Goal: Task Accomplishment & Management: Complete application form

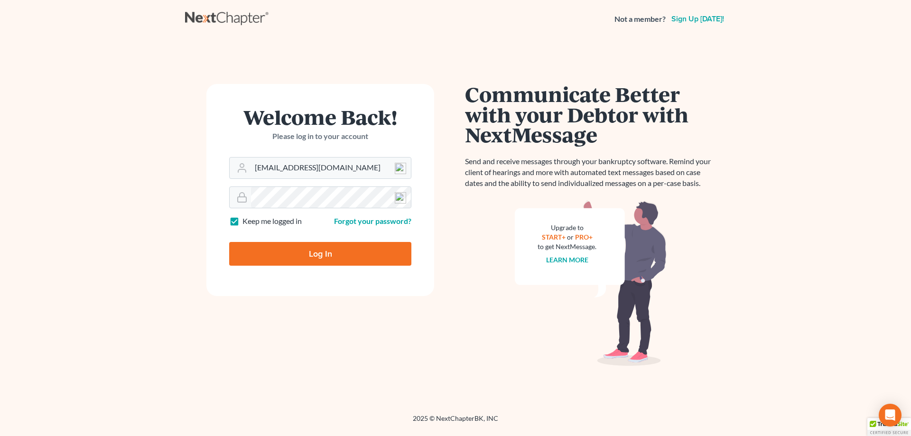
click at [343, 261] on input "Log In" at bounding box center [320, 254] width 182 height 24
type input "Thinking..."
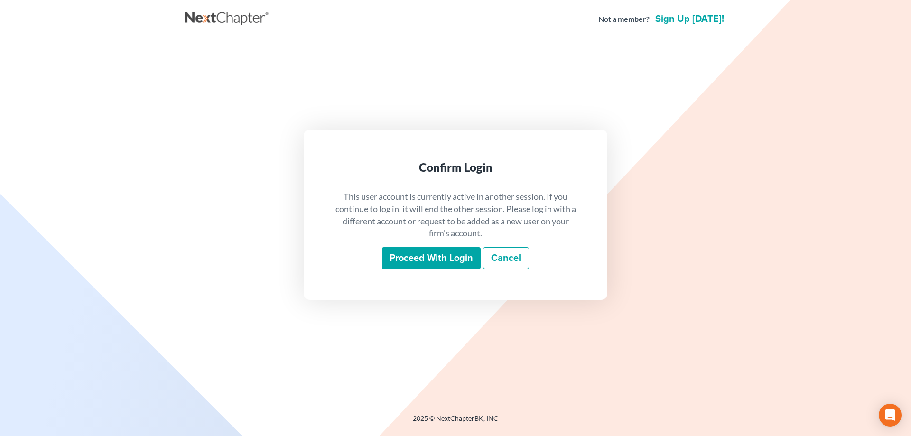
click at [420, 264] on input "Proceed with login" at bounding box center [431, 258] width 99 height 22
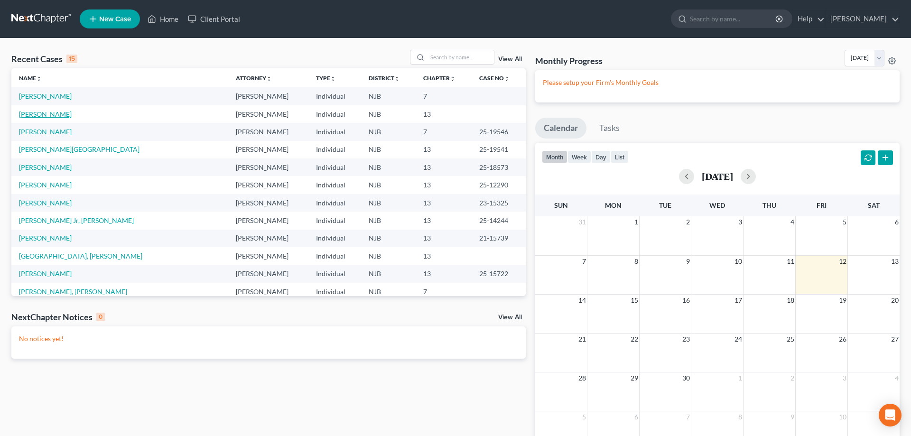
click at [43, 116] on link "[PERSON_NAME]" at bounding box center [45, 114] width 53 height 8
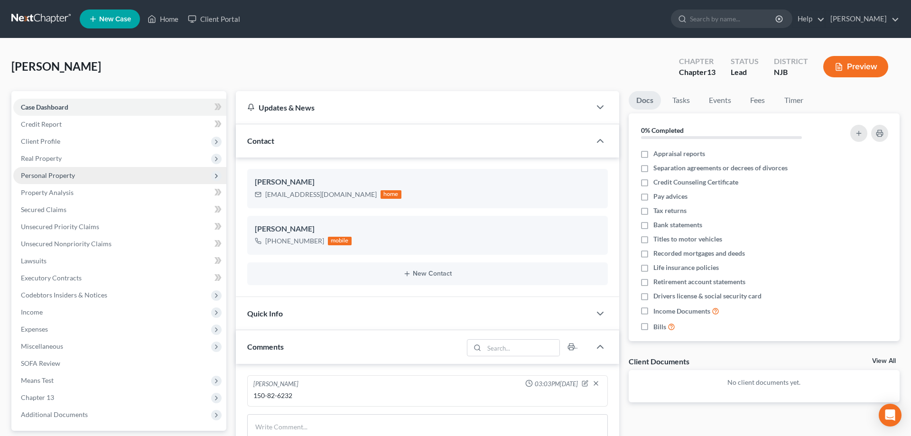
click at [51, 178] on span "Personal Property" at bounding box center [48, 175] width 54 height 8
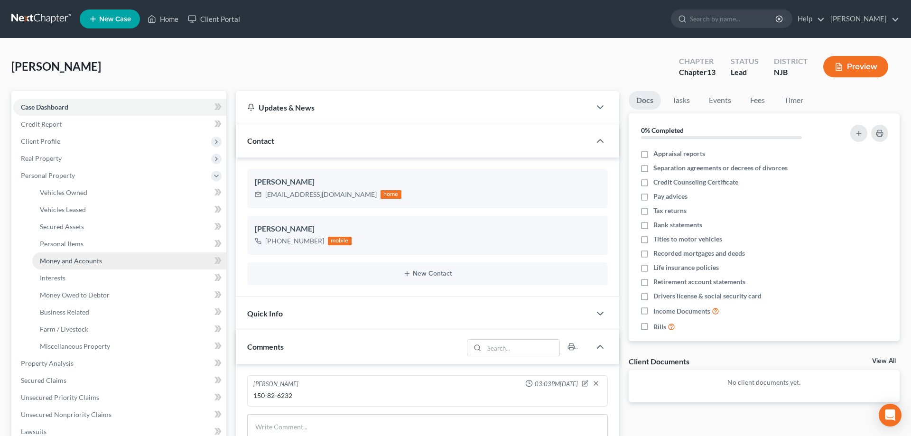
click at [70, 258] on span "Money and Accounts" at bounding box center [71, 261] width 62 height 8
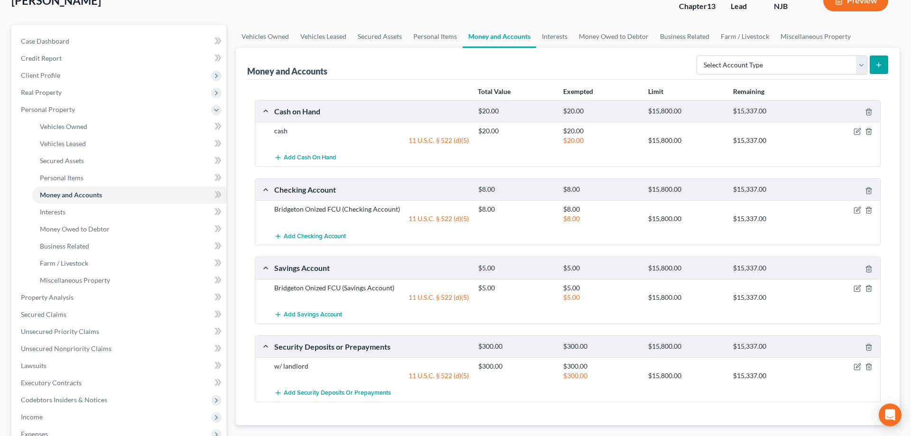
scroll to position [194, 0]
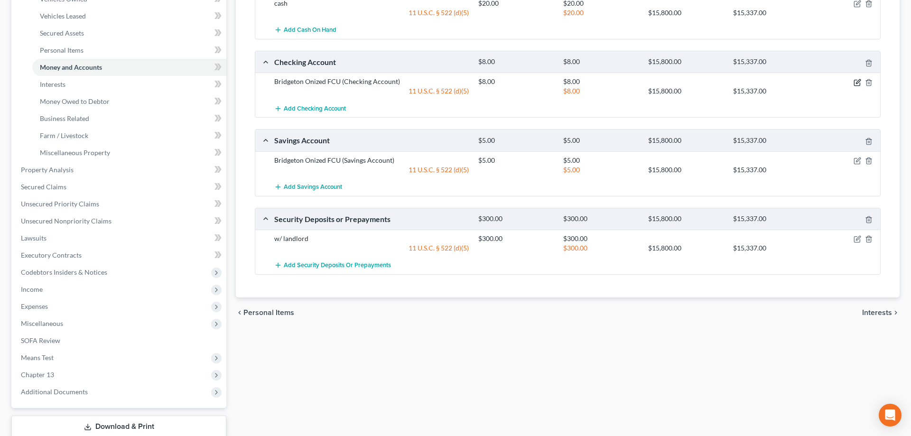
click at [857, 83] on icon "button" at bounding box center [858, 81] width 4 height 4
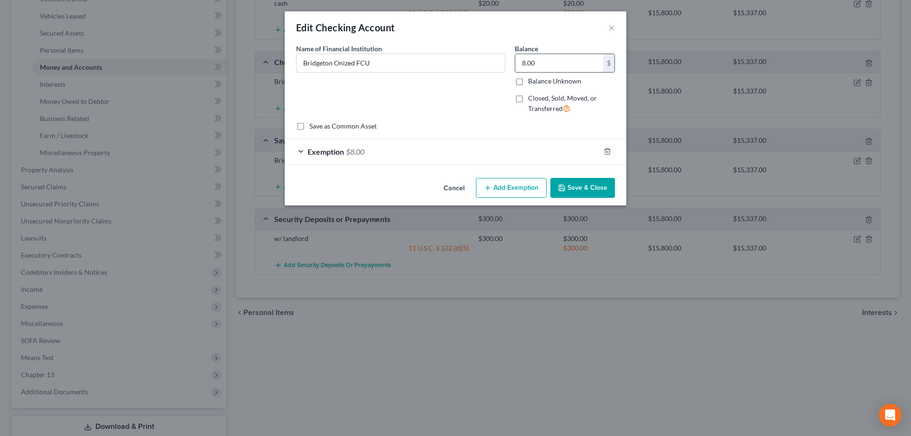
click at [528, 65] on input "8.00" at bounding box center [559, 63] width 88 height 18
type input "0"
click at [608, 152] on icon "button" at bounding box center [608, 152] width 8 height 8
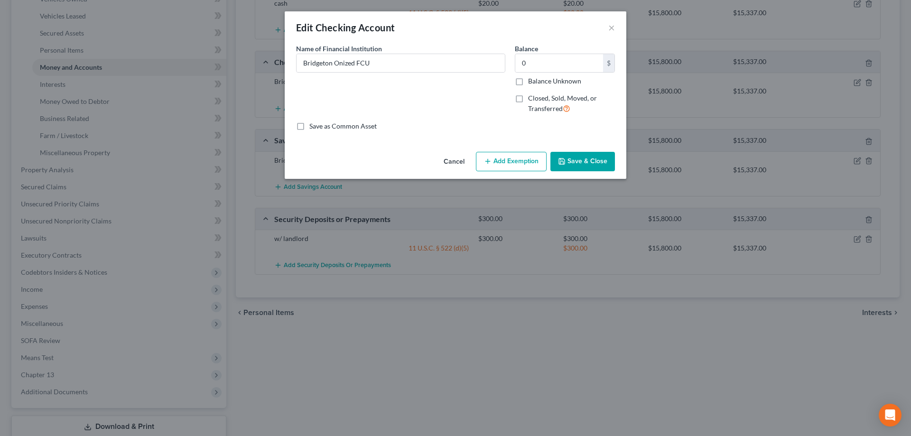
click at [596, 160] on button "Save & Close" at bounding box center [583, 162] width 65 height 20
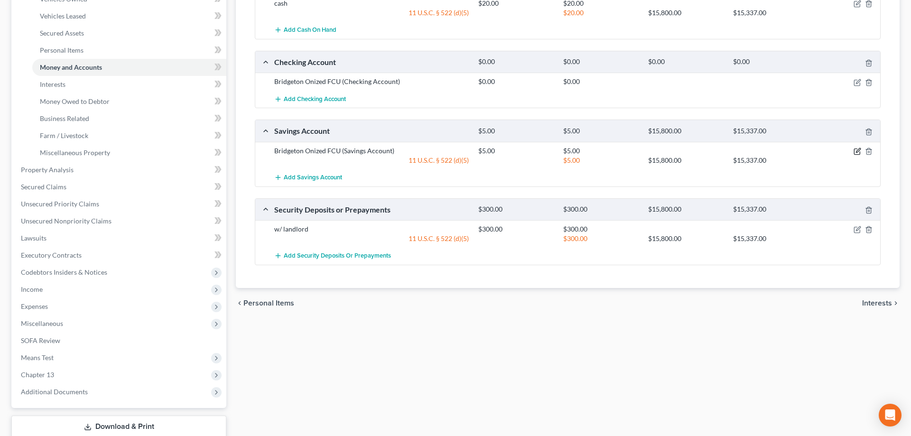
click at [856, 153] on icon "button" at bounding box center [858, 152] width 8 height 8
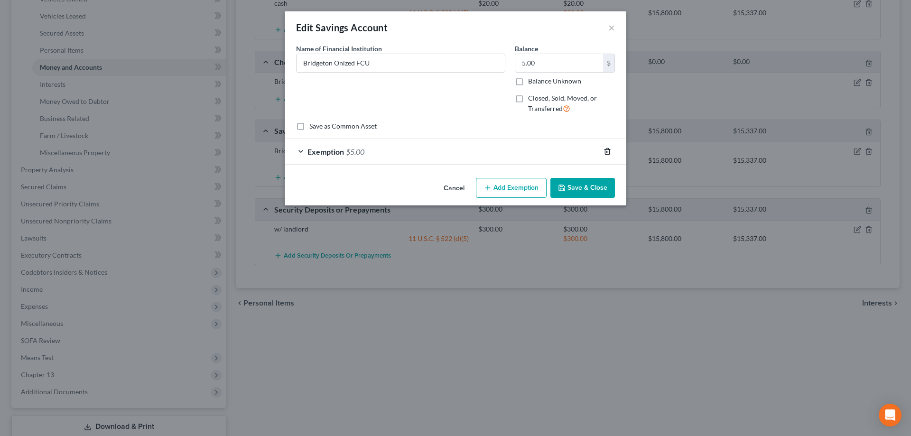
click at [605, 150] on icon "button" at bounding box center [607, 152] width 4 height 6
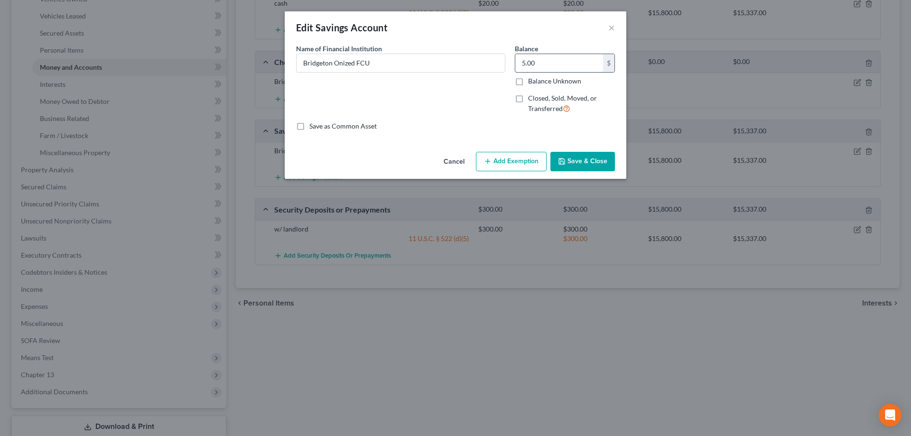
click at [556, 62] on input "5.00" at bounding box center [559, 63] width 88 height 18
type input "0"
click at [608, 156] on button "Save & Close" at bounding box center [583, 162] width 65 height 20
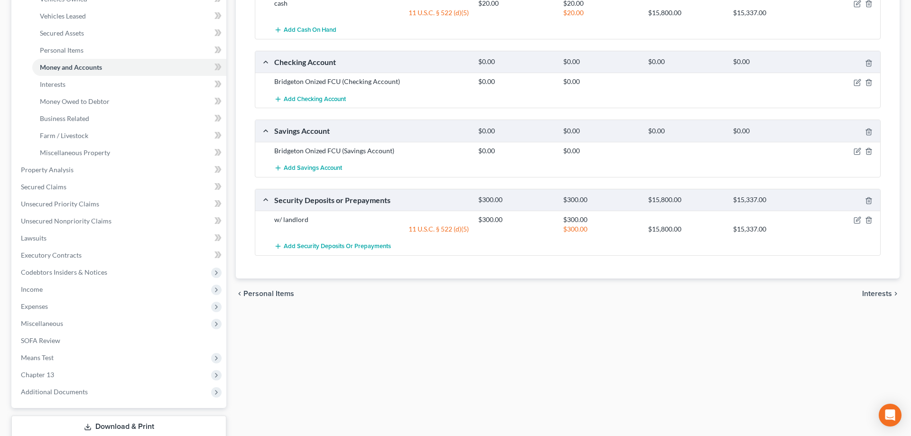
scroll to position [0, 0]
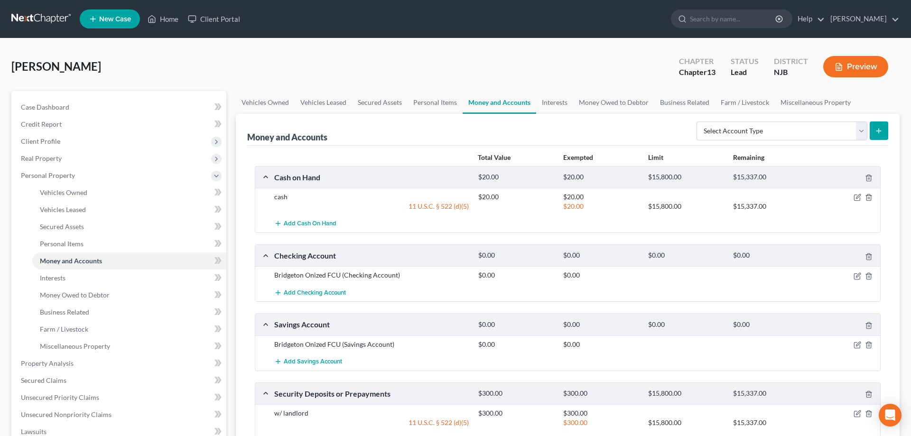
click at [879, 130] on icon "submit" at bounding box center [879, 131] width 8 height 8
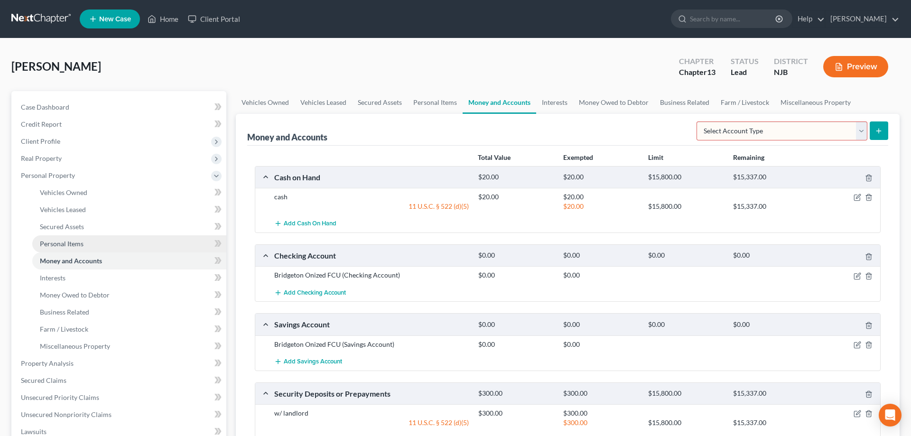
click at [51, 243] on span "Personal Items" at bounding box center [62, 244] width 44 height 8
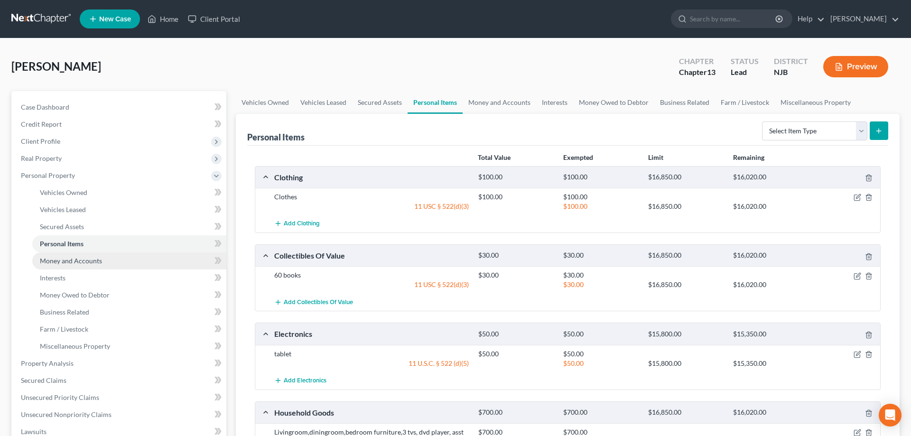
click at [52, 263] on span "Money and Accounts" at bounding box center [71, 261] width 62 height 8
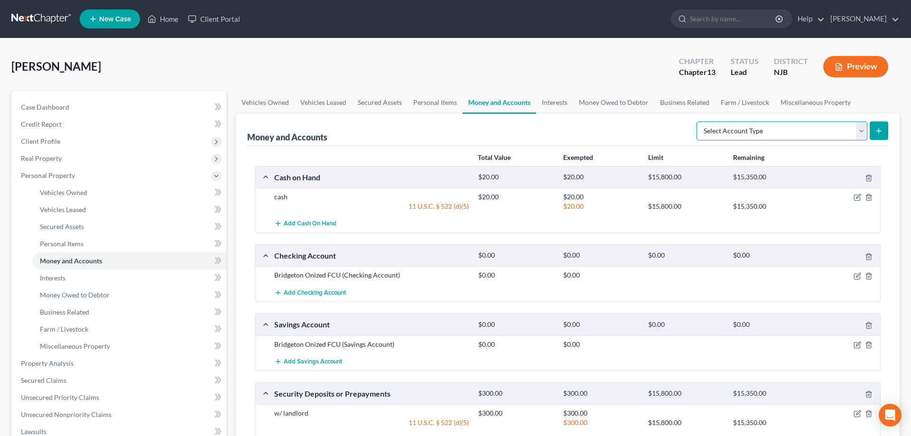
click at [697, 122] on select "Select Account Type Brokerage Cash on Hand Certificates of Deposit Checking Acc…" at bounding box center [782, 131] width 171 height 19
select select "checking"
click option "Checking Account" at bounding box center [0, 0] width 0 height 0
click at [876, 132] on icon "submit" at bounding box center [879, 131] width 8 height 8
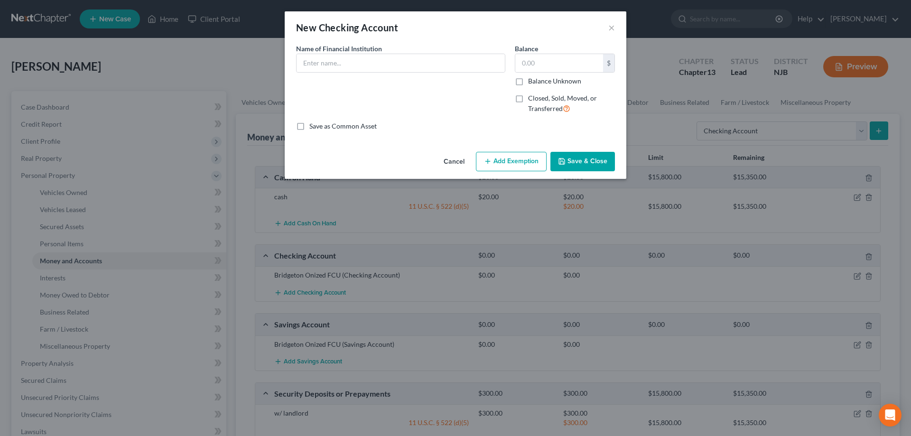
click at [394, 48] on div "Name of Financial Institution *" at bounding box center [400, 58] width 209 height 29
click at [396, 62] on input "text" at bounding box center [401, 63] width 208 height 18
type input "Evolve"
click at [550, 67] on input "text" at bounding box center [559, 63] width 88 height 18
type input "350"
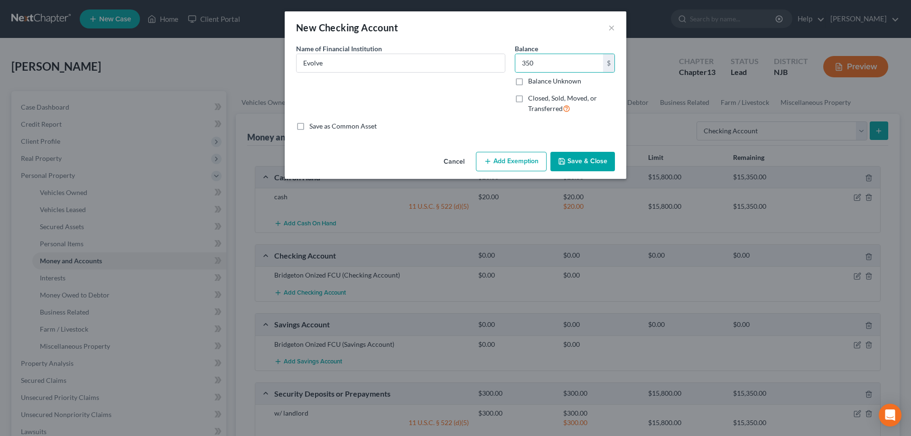
click at [529, 161] on button "Add Exemption" at bounding box center [511, 162] width 71 height 20
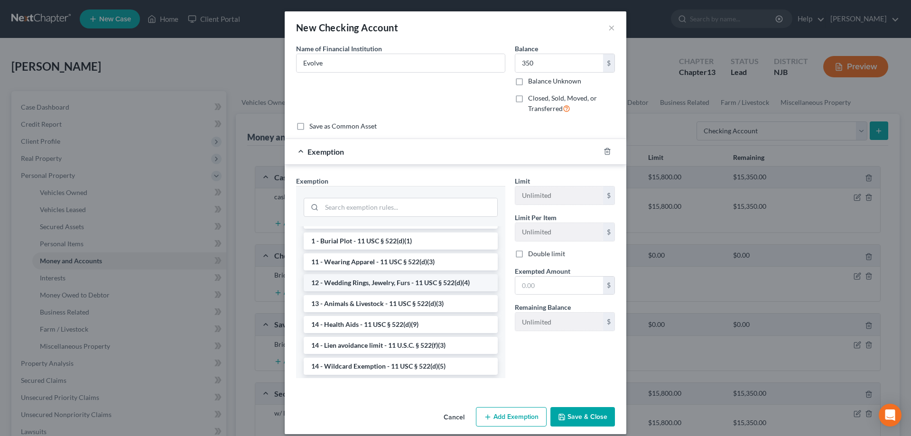
scroll to position [145, 0]
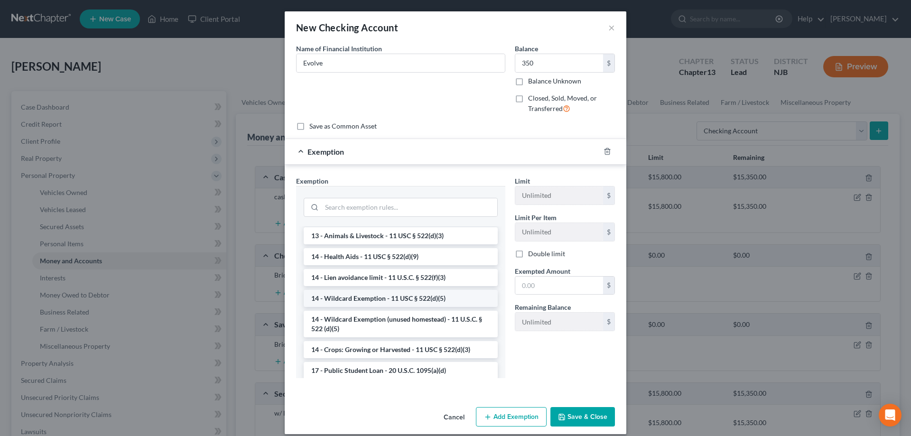
click at [361, 301] on li "14 - Wildcard Exemption - 11 USC § 522(d)(5)" at bounding box center [401, 298] width 194 height 17
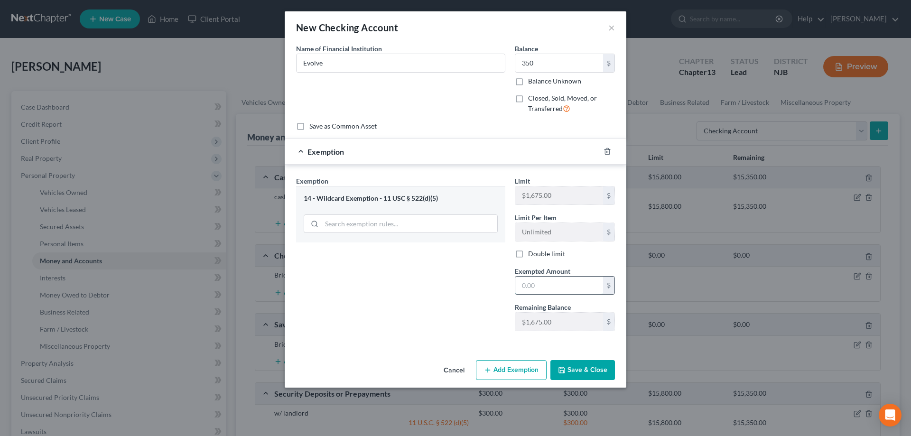
click at [550, 285] on input "text" at bounding box center [559, 286] width 88 height 18
type input "350"
click at [575, 369] on button "Save & Close" at bounding box center [583, 370] width 65 height 20
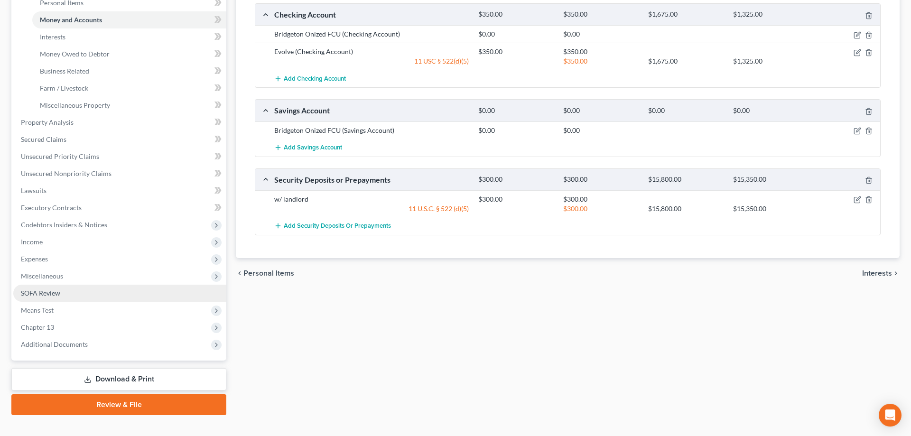
scroll to position [255, 0]
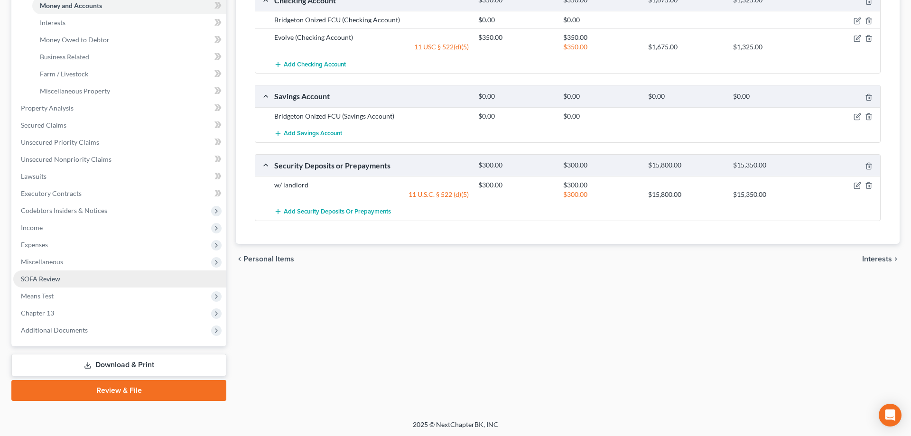
click at [43, 279] on span "SOFA Review" at bounding box center [40, 279] width 39 height 8
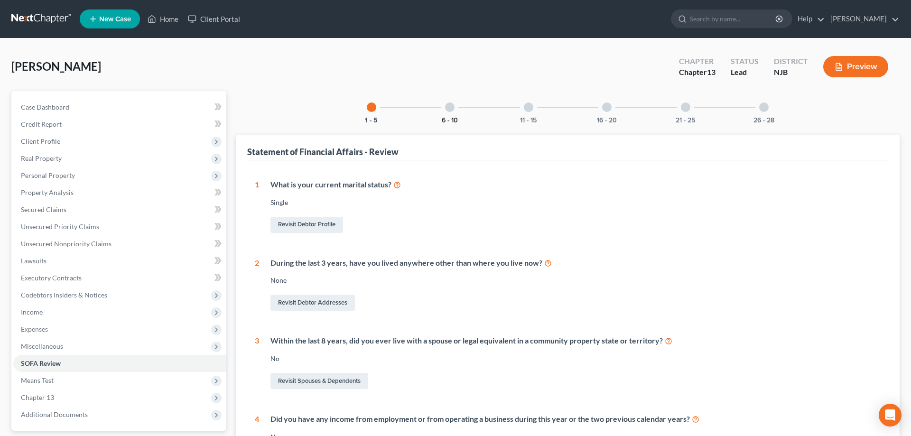
click at [446, 122] on button "6 - 10" at bounding box center [450, 120] width 16 height 7
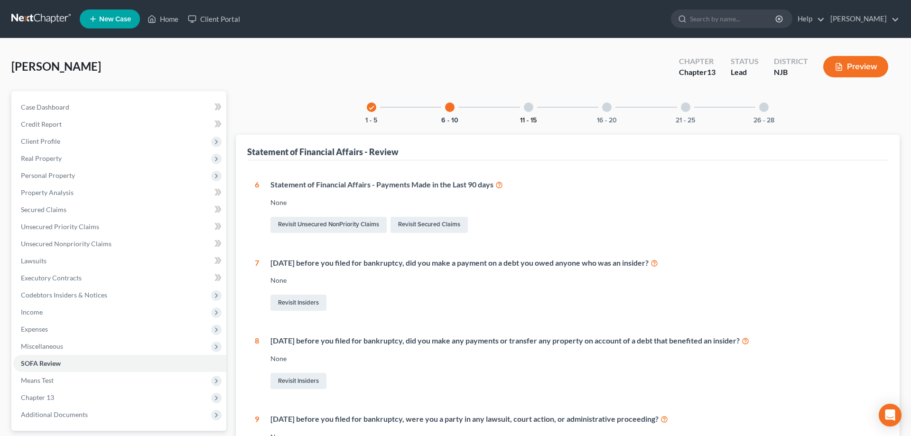
click at [531, 118] on button "11 - 15" at bounding box center [528, 120] width 17 height 7
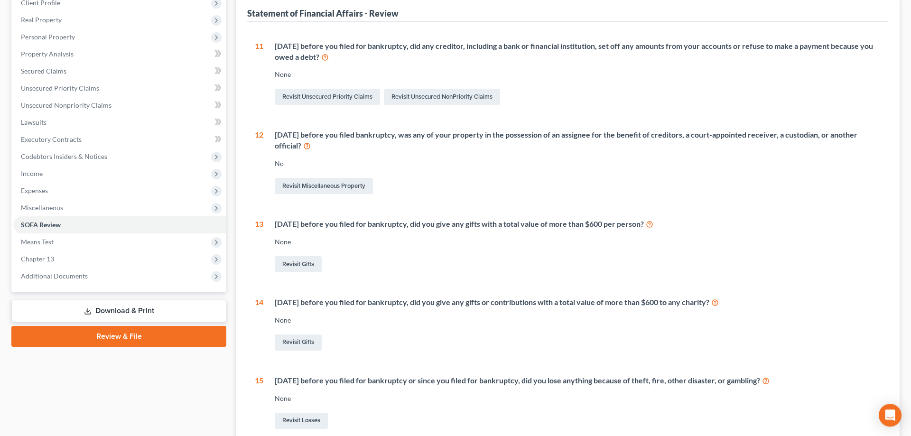
scroll to position [40, 0]
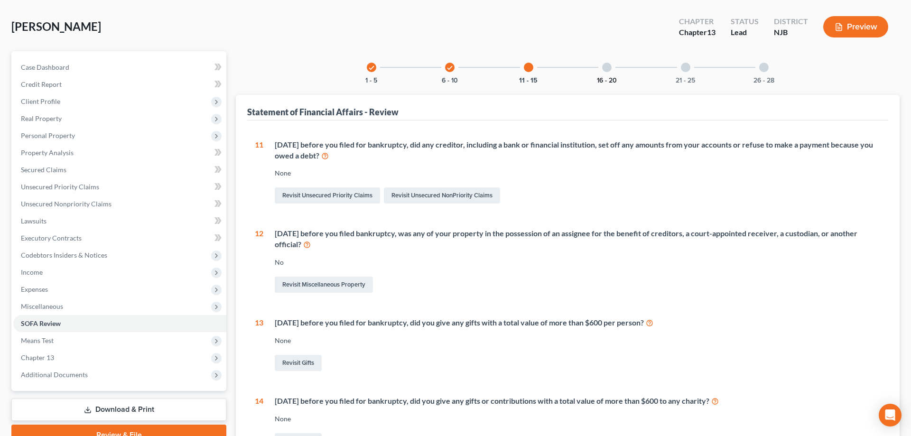
click at [603, 80] on button "16 - 20" at bounding box center [607, 80] width 20 height 7
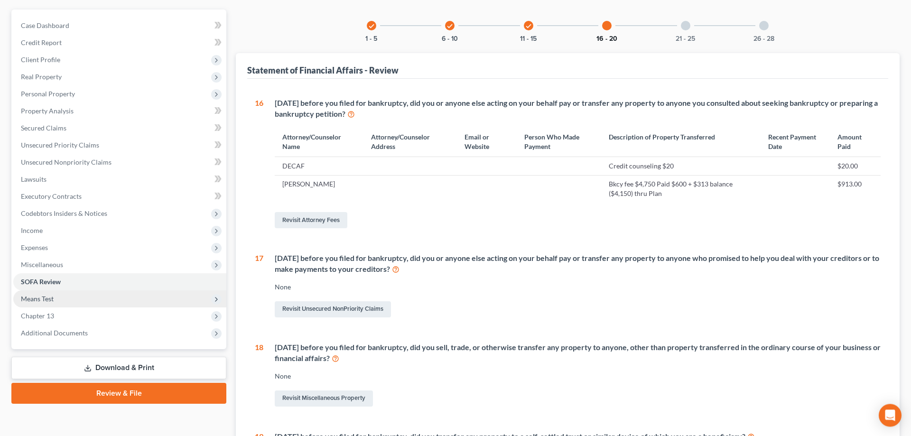
scroll to position [117, 0]
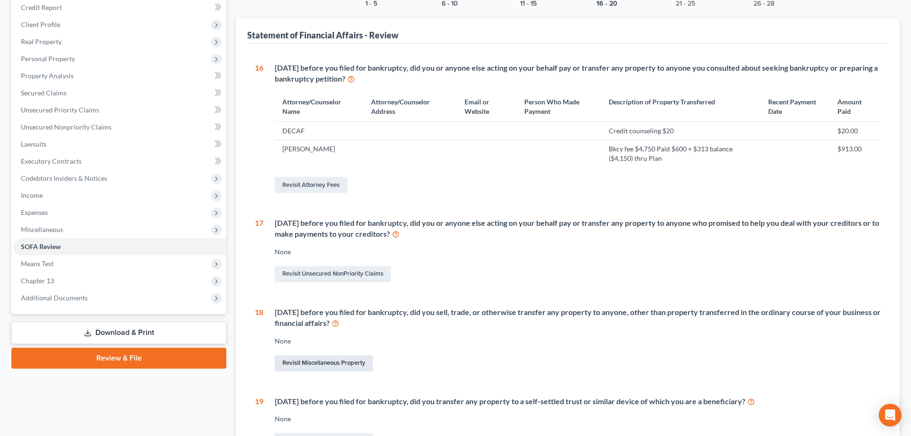
click at [324, 362] on link "Revisit Miscellaneous Property" at bounding box center [324, 363] width 98 height 16
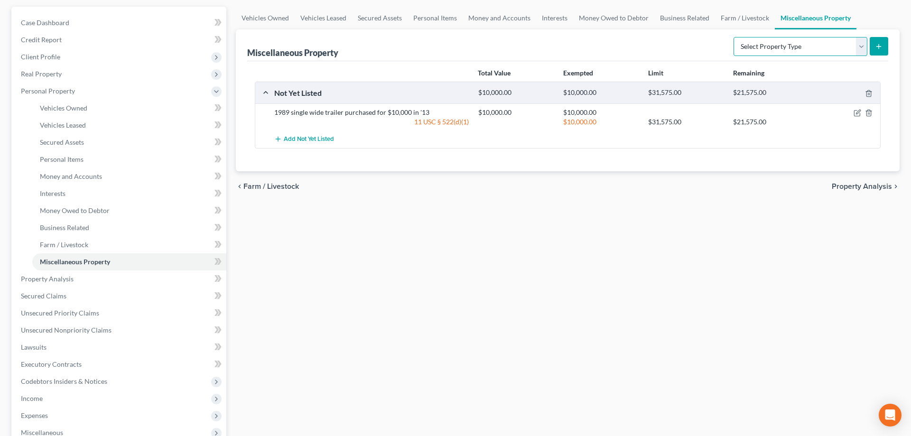
click at [734, 37] on select "Select Property Type Assigned for Creditor Benefit Within 1 Year Holding for An…" at bounding box center [801, 46] width 134 height 19
click at [100, 263] on span "Miscellaneous Property" at bounding box center [75, 262] width 70 height 8
click at [734, 37] on select "Select Property Type Assigned for Creditor Benefit Within 1 Year Holding for An…" at bounding box center [801, 46] width 134 height 19
click at [329, 342] on div "Vehicles Owned Vehicles Leased Secured Assets Personal Items Money and Accounts…" at bounding box center [567, 289] width 673 height 565
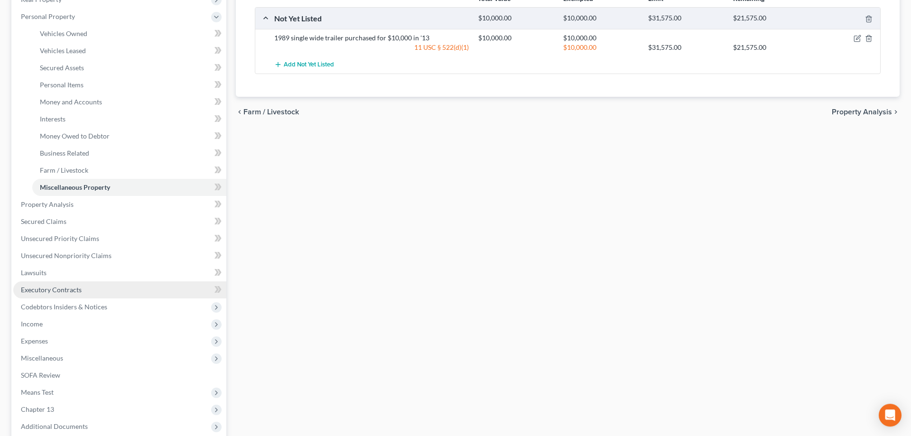
scroll to position [230, 0]
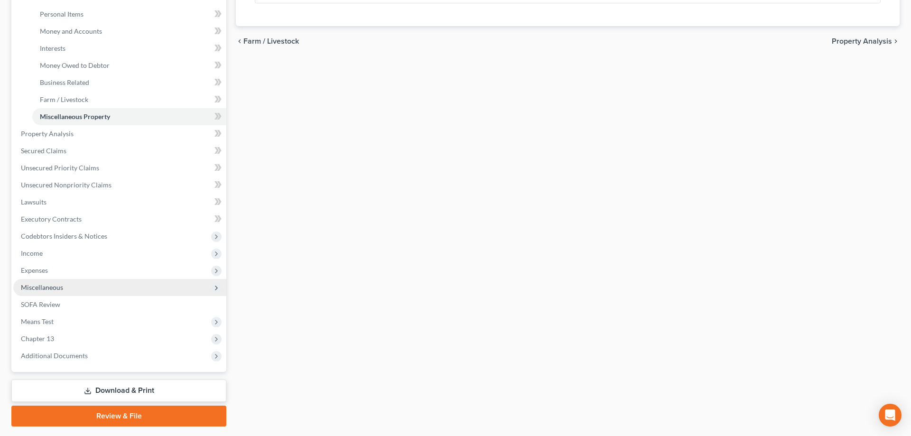
click at [46, 289] on span "Miscellaneous" at bounding box center [42, 287] width 42 height 8
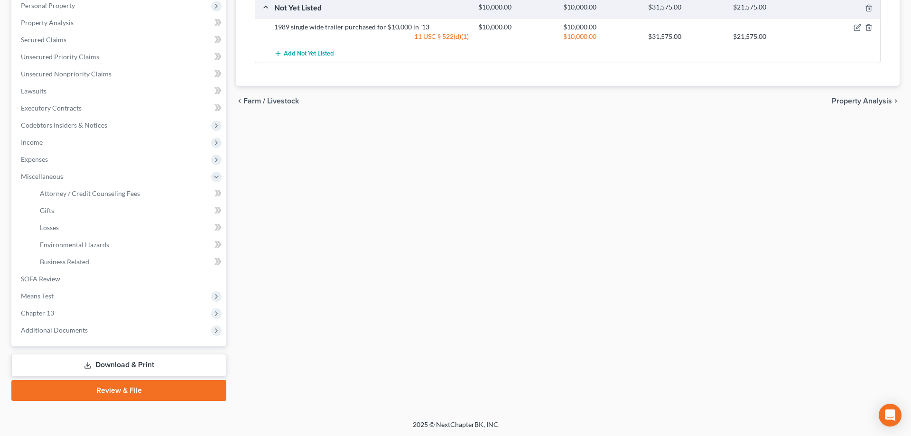
scroll to position [25, 0]
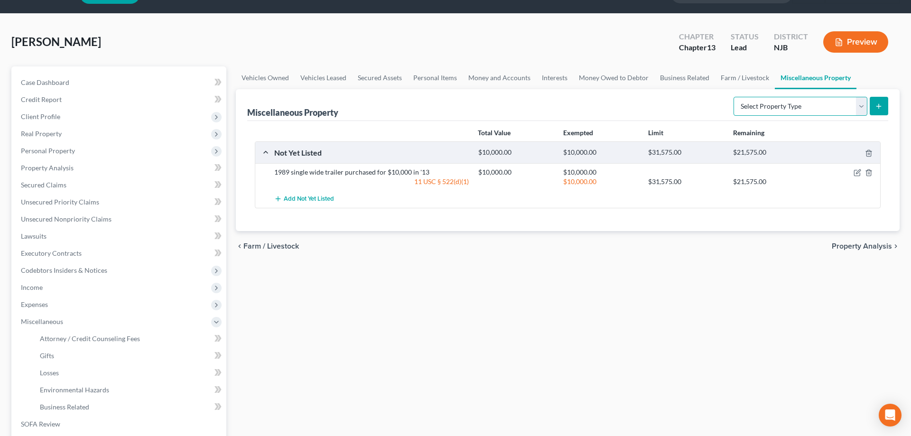
click at [734, 97] on select "Select Property Type Assigned for Creditor Benefit Within 1 Year Holding for An…" at bounding box center [801, 106] width 134 height 19
click at [50, 153] on span "Personal Property" at bounding box center [48, 151] width 54 height 8
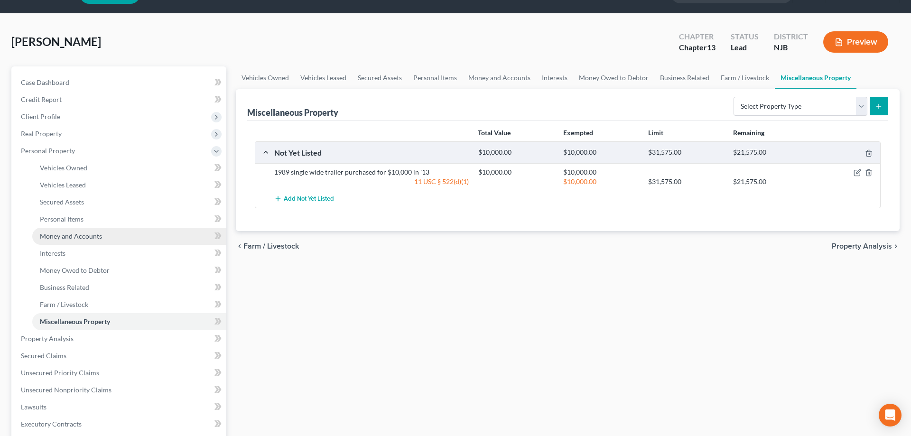
click at [76, 234] on span "Money and Accounts" at bounding box center [71, 236] width 62 height 8
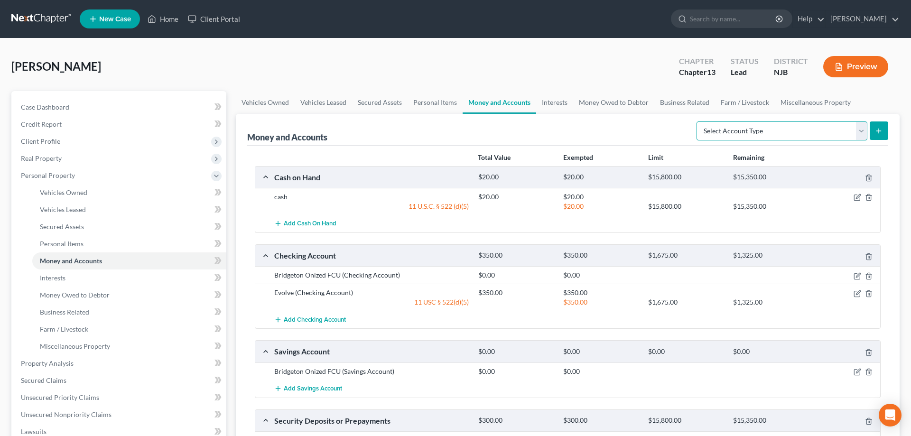
click at [697, 122] on select "Select Account Type Brokerage Cash on Hand Certificates of Deposit Checking Acc…" at bounding box center [782, 131] width 171 height 19
select select "checking"
click option "Checking Account" at bounding box center [0, 0] width 0 height 0
click at [876, 132] on icon "submit" at bounding box center [879, 131] width 8 height 8
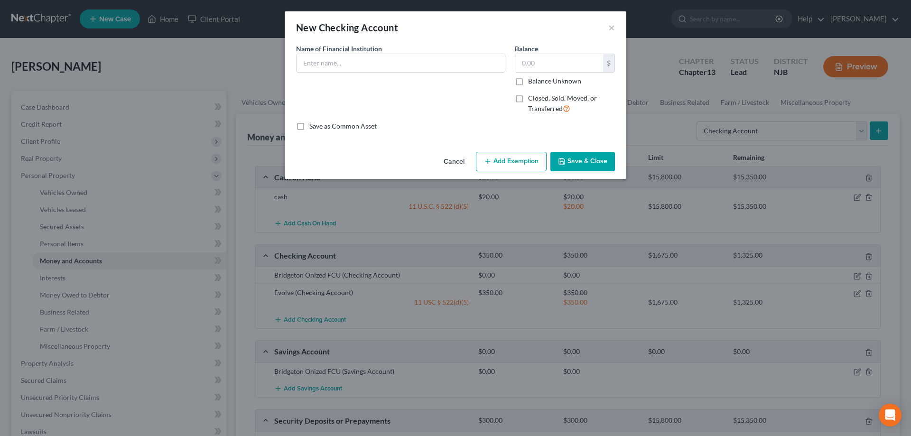
click at [595, 157] on button "Save & Close" at bounding box center [583, 162] width 65 height 20
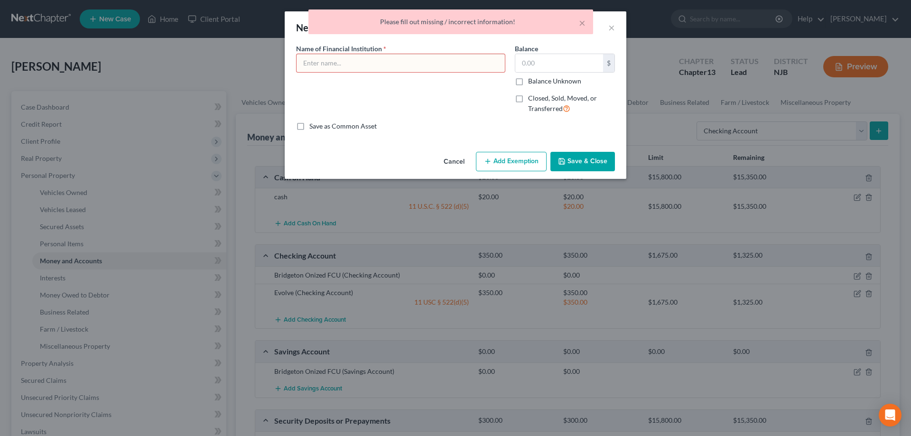
click at [611, 28] on div "× Please fill out missing / incorrect information!" at bounding box center [450, 23] width 911 height 29
click at [580, 26] on button "×" at bounding box center [582, 22] width 7 height 11
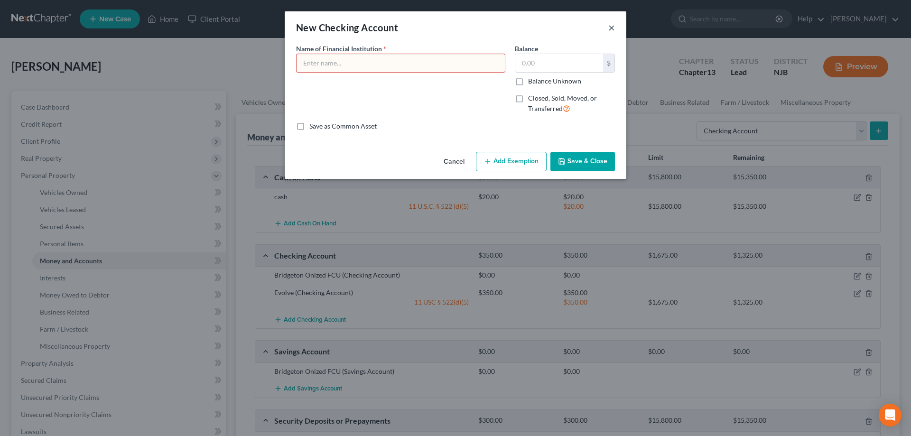
click at [612, 30] on button "×" at bounding box center [611, 27] width 7 height 11
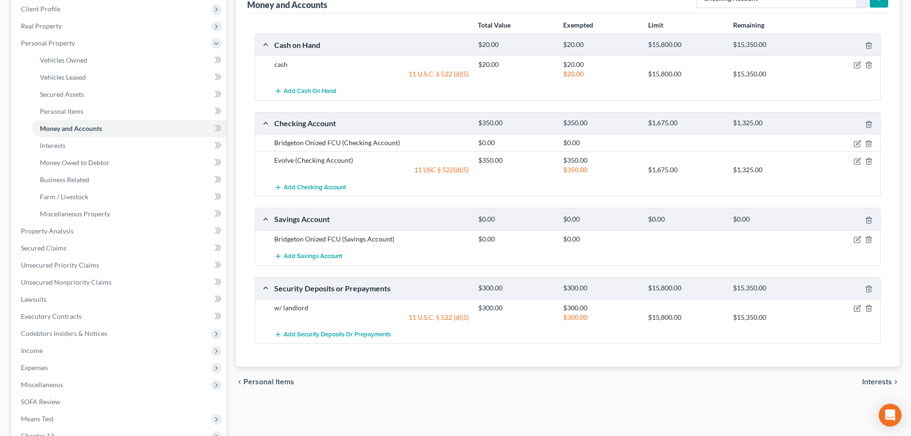
scroll to position [145, 0]
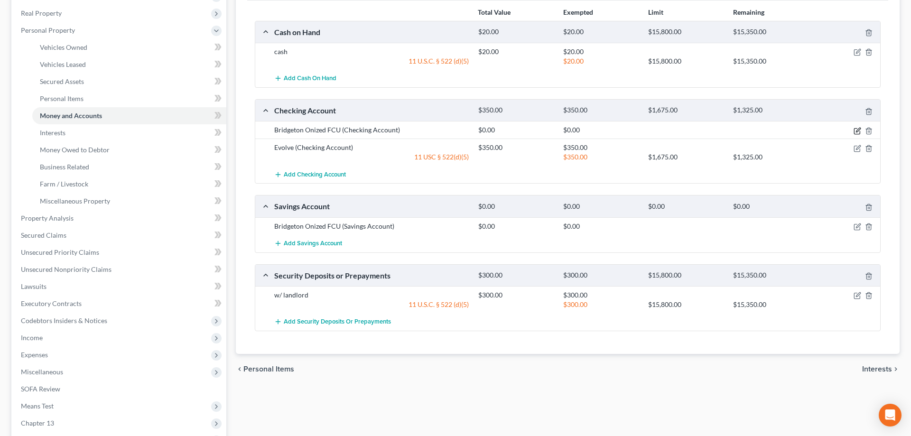
click at [857, 129] on icon "button" at bounding box center [858, 131] width 8 height 8
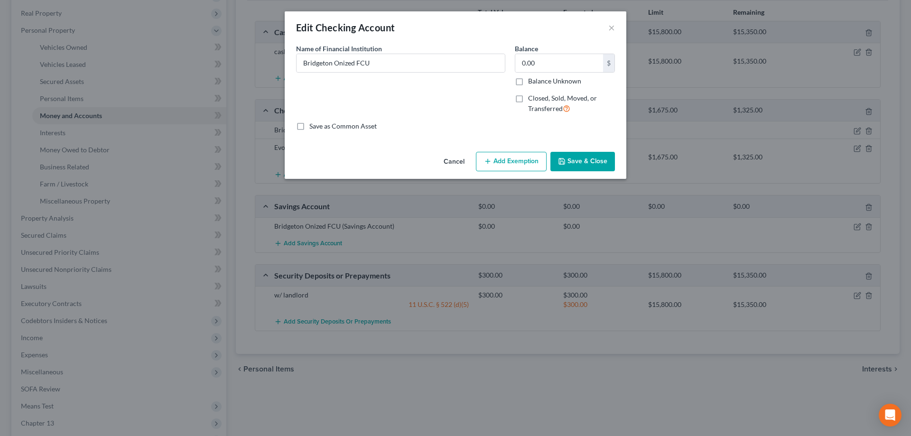
click at [528, 98] on label "Closed, Sold, Moved, or Transferred" at bounding box center [571, 104] width 87 height 20
click at [532, 98] on input "Closed, Sold, Moved, or Transferred" at bounding box center [535, 97] width 6 height 6
checkbox input "true"
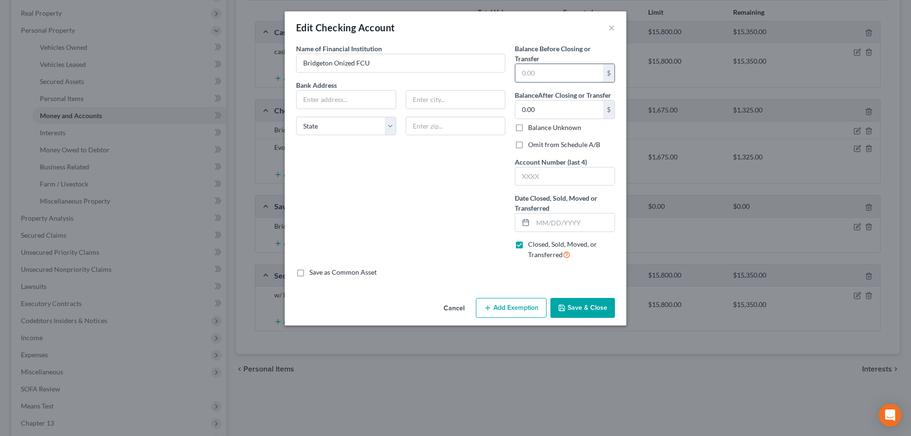
click at [540, 75] on input "text" at bounding box center [559, 73] width 88 height 18
type input "0"
click at [540, 224] on input "text" at bounding box center [574, 223] width 82 height 18
type input "08/05/2025"
click at [572, 311] on button "Save & Close" at bounding box center [583, 308] width 65 height 20
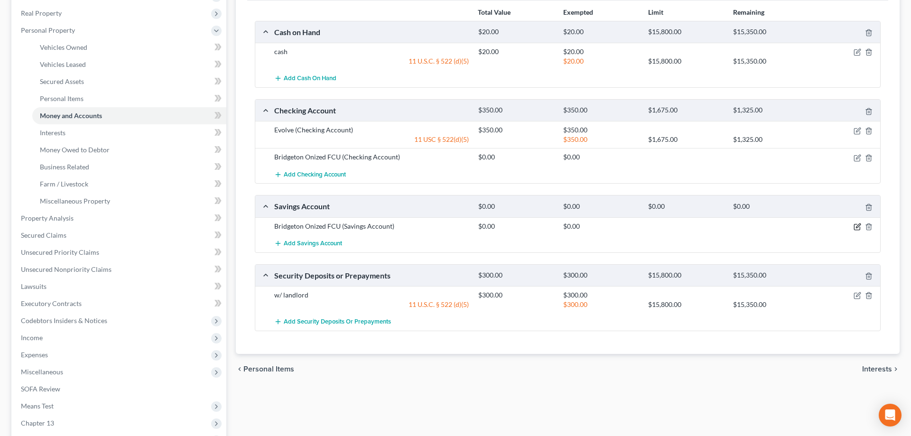
click at [857, 224] on icon "button" at bounding box center [857, 227] width 6 height 6
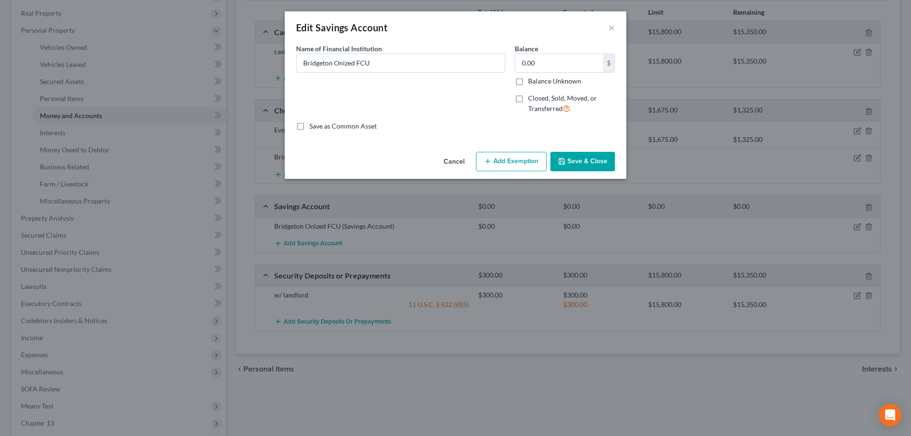
click at [528, 100] on label "Closed, Sold, Moved, or Transferred" at bounding box center [571, 104] width 87 height 20
click at [532, 100] on input "Closed, Sold, Moved, or Transferred" at bounding box center [535, 97] width 6 height 6
checkbox input "true"
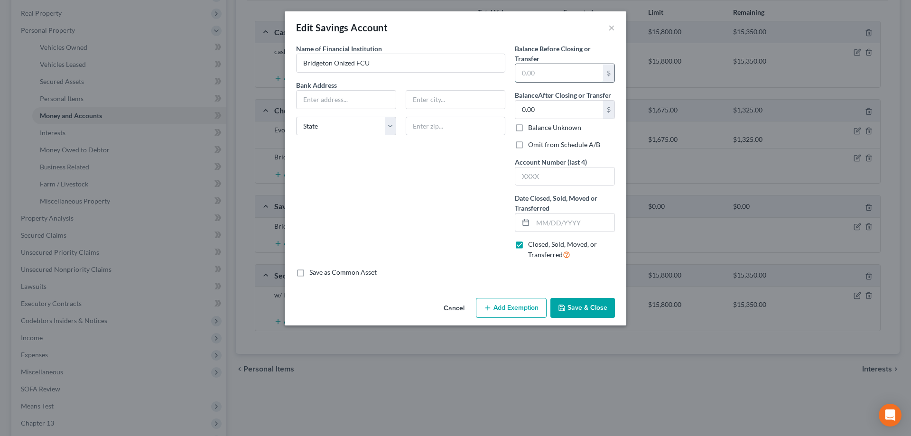
click at [534, 76] on input "text" at bounding box center [559, 73] width 88 height 18
type input "0"
click at [541, 224] on input "text" at bounding box center [574, 223] width 82 height 18
type input "08/05/2025"
click at [601, 306] on button "Save & Close" at bounding box center [583, 308] width 65 height 20
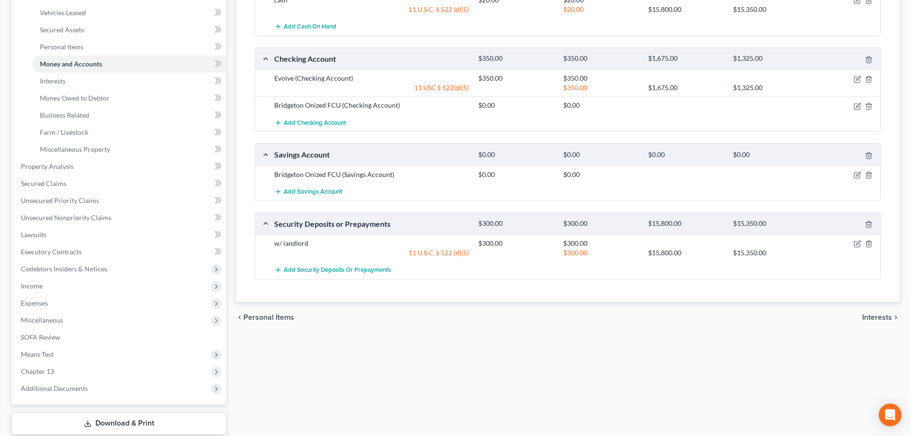
scroll to position [242, 0]
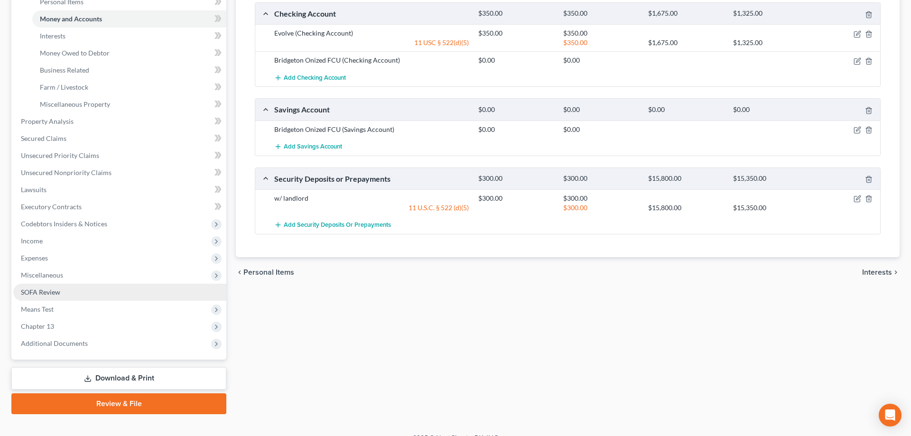
click at [59, 291] on span "SOFA Review" at bounding box center [40, 292] width 39 height 8
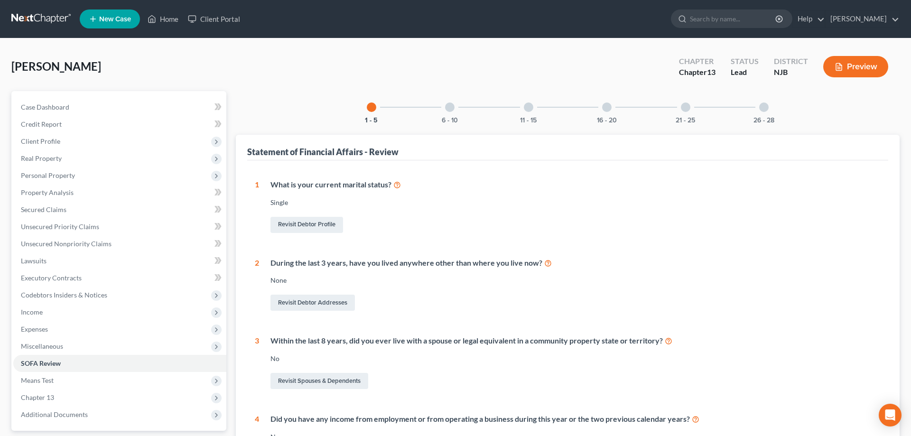
click at [607, 110] on div at bounding box center [606, 107] width 9 height 9
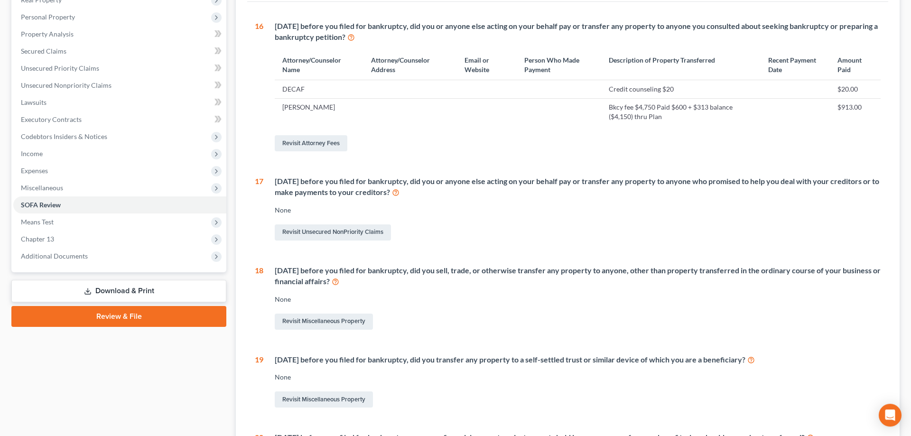
scroll to position [242, 0]
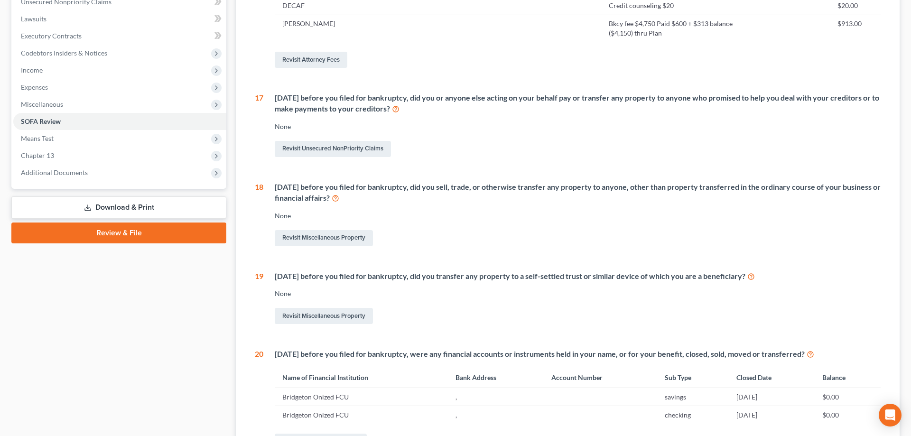
click at [118, 233] on link "Review & File" at bounding box center [118, 233] width 215 height 21
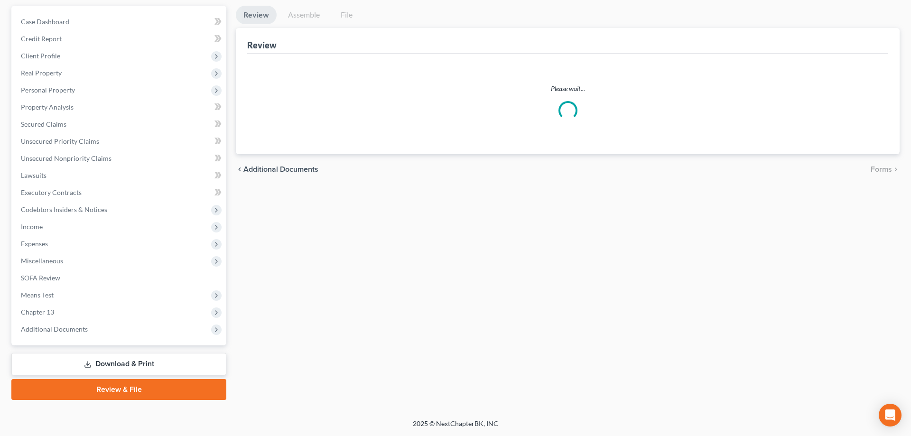
scroll to position [84, 0]
